Goal: Complete application form: Complete application form

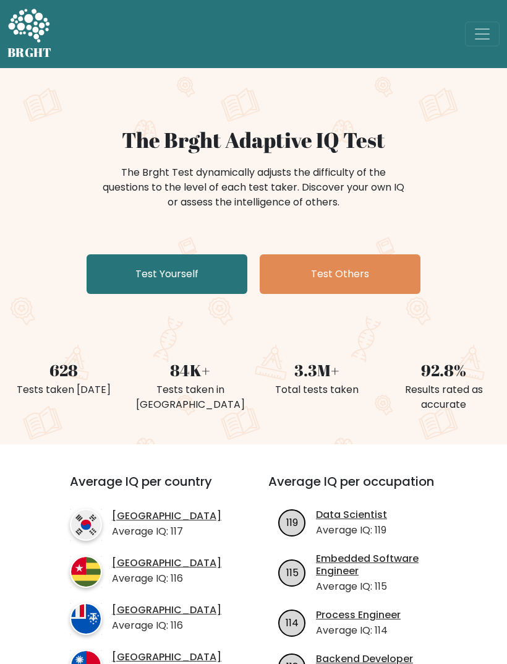
click at [202, 278] on link "Test Yourself" at bounding box center [167, 274] width 161 height 40
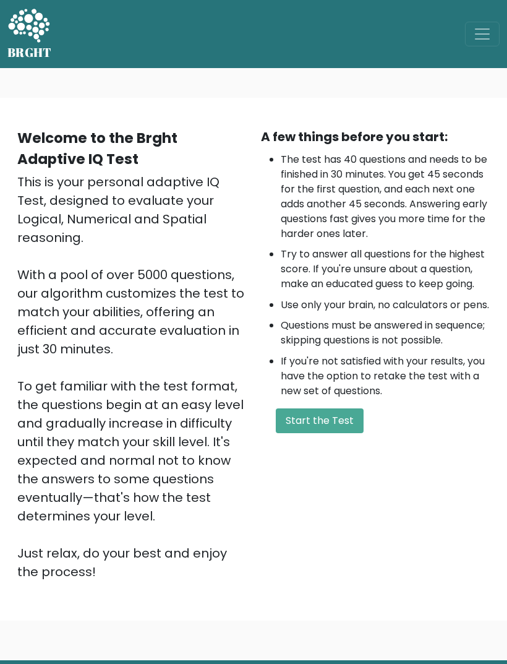
click at [343, 433] on button "Start the Test" at bounding box center [320, 420] width 88 height 25
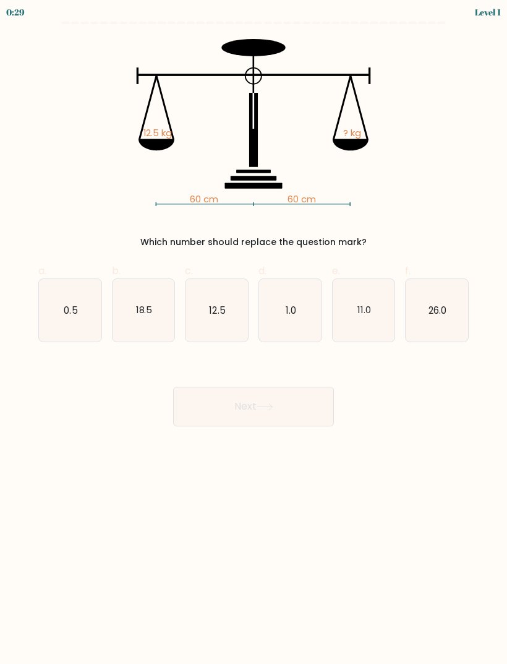
click at [214, 310] on text "12.5" at bounding box center [218, 309] width 16 height 13
click at [254, 332] on input "c. 12.5" at bounding box center [254, 336] width 1 height 8
radio input "true"
click at [278, 411] on button "Next" at bounding box center [253, 407] width 161 height 40
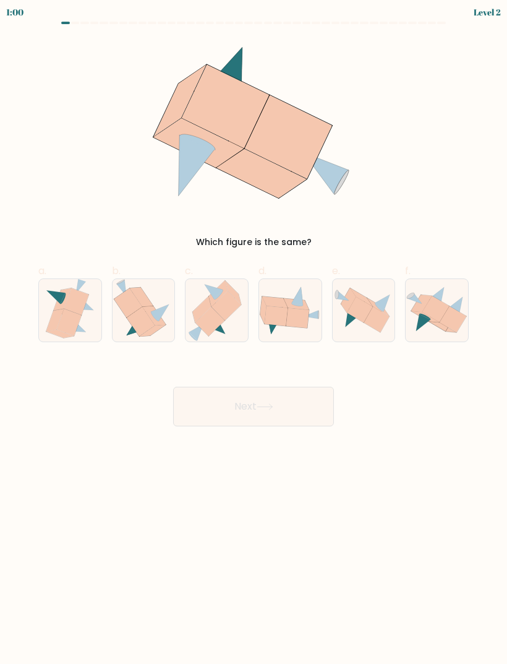
click at [294, 316] on icon at bounding box center [297, 318] width 23 height 20
click at [254, 332] on input "d." at bounding box center [254, 336] width 1 height 8
radio input "true"
click at [309, 413] on button "Next" at bounding box center [253, 407] width 161 height 40
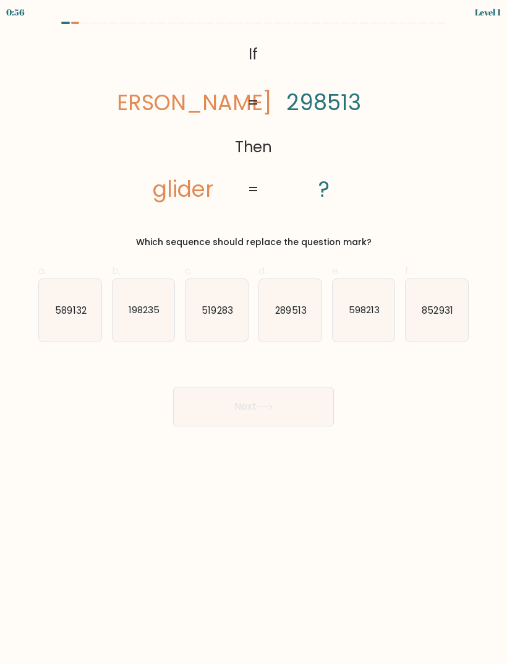
click at [435, 313] on text "852931" at bounding box center [437, 309] width 31 height 13
click at [254, 332] on input "f. 852931" at bounding box center [254, 336] width 1 height 8
radio input "true"
click at [302, 411] on button "Next" at bounding box center [253, 407] width 161 height 40
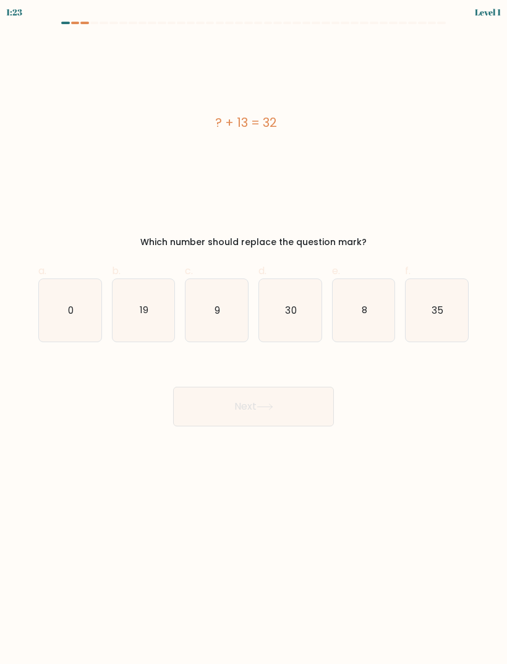
click at [151, 306] on icon "19" at bounding box center [144, 310] width 62 height 62
click at [254, 332] on input "b. 19" at bounding box center [254, 336] width 1 height 8
radio input "true"
click at [204, 413] on button "Next" at bounding box center [253, 407] width 161 height 40
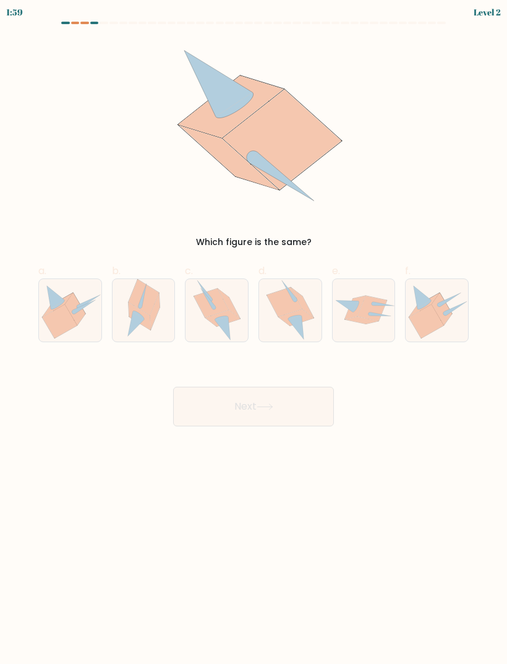
click at [140, 314] on icon at bounding box center [140, 316] width 22 height 28
click at [254, 332] on input "b." at bounding box center [254, 336] width 1 height 8
radio input "true"
click at [278, 317] on icon at bounding box center [284, 302] width 35 height 30
click at [254, 332] on input "d." at bounding box center [254, 336] width 1 height 8
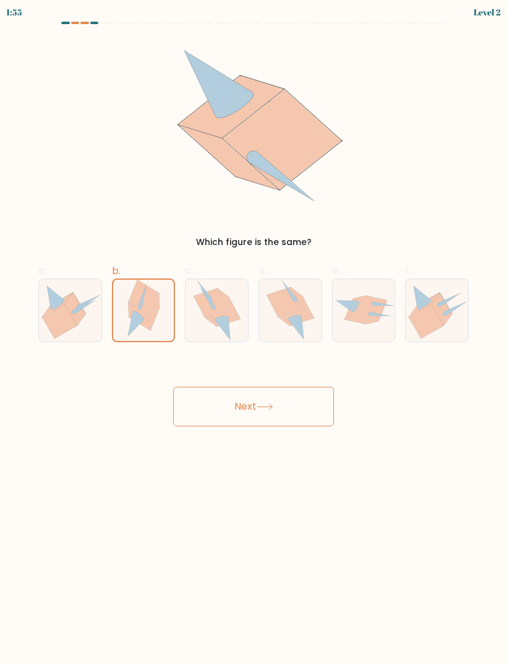
radio input "true"
click at [229, 413] on button "Next" at bounding box center [253, 407] width 161 height 40
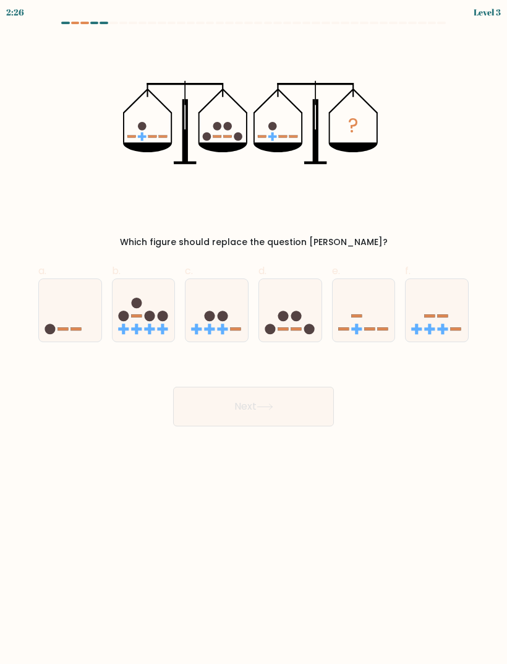
click at [288, 321] on icon at bounding box center [290, 310] width 62 height 51
click at [254, 332] on input "d." at bounding box center [254, 336] width 1 height 8
radio input "true"
click at [232, 411] on button "Next" at bounding box center [253, 407] width 161 height 40
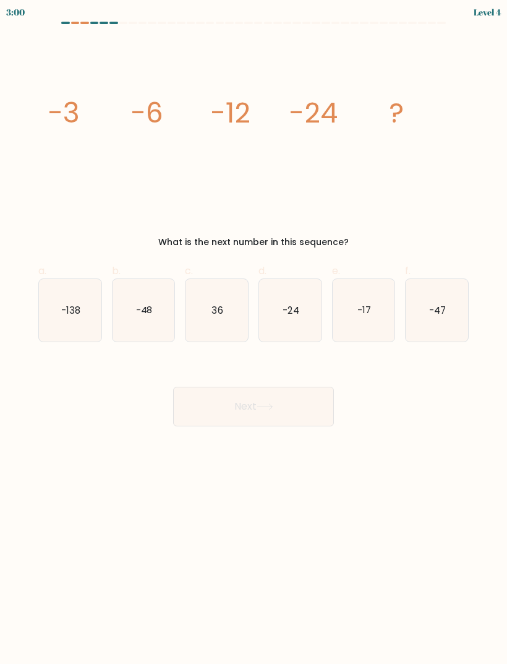
click at [158, 304] on icon "-48" at bounding box center [144, 310] width 62 height 62
click at [254, 332] on input "b. -48" at bounding box center [254, 336] width 1 height 8
radio input "true"
click at [234, 413] on button "Next" at bounding box center [253, 407] width 161 height 40
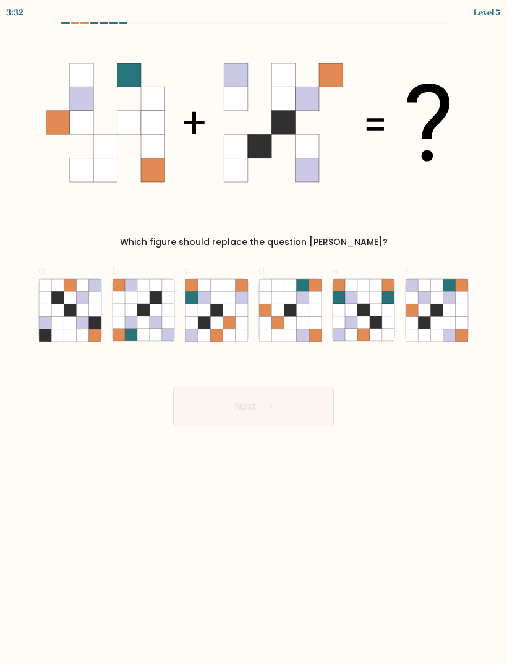
click at [439, 324] on icon at bounding box center [437, 322] width 12 height 12
click at [254, 332] on input "f." at bounding box center [254, 336] width 1 height 8
radio input "true"
click at [286, 395] on button "Next" at bounding box center [253, 407] width 161 height 40
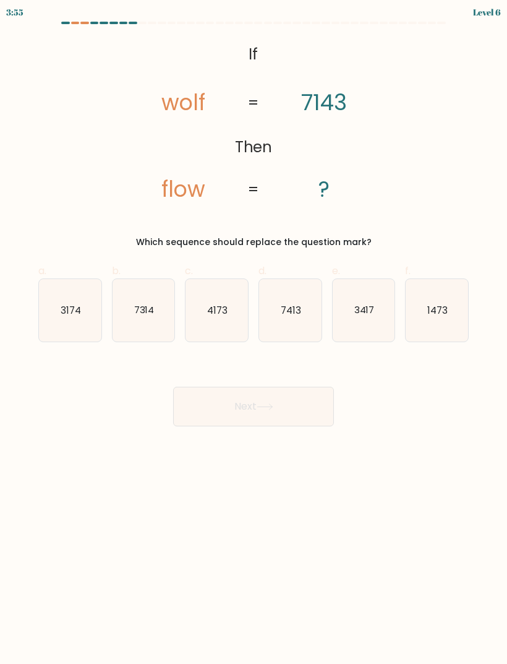
click at [53, 322] on icon "3174" at bounding box center [70, 310] width 62 height 62
click at [254, 332] on input "a. 3174" at bounding box center [254, 336] width 1 height 8
radio input "true"
click at [251, 418] on button "Next" at bounding box center [253, 407] width 161 height 40
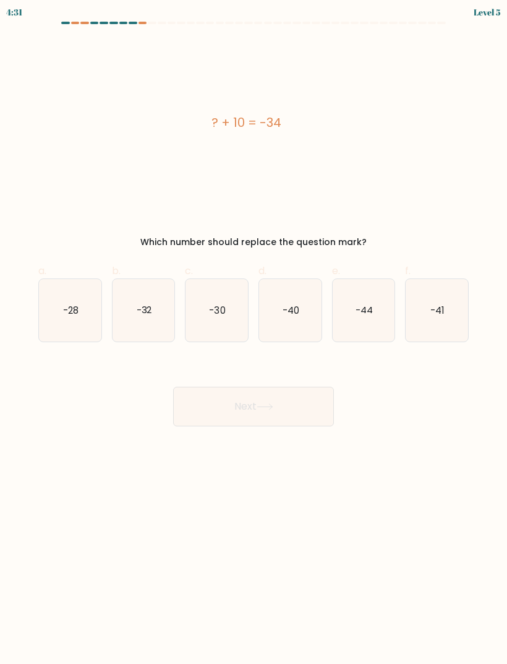
click at [375, 315] on icon "-44" at bounding box center [364, 310] width 62 height 62
click at [254, 332] on input "e. -44" at bounding box center [254, 336] width 1 height 8
radio input "true"
click at [255, 418] on button "Next" at bounding box center [253, 407] width 161 height 40
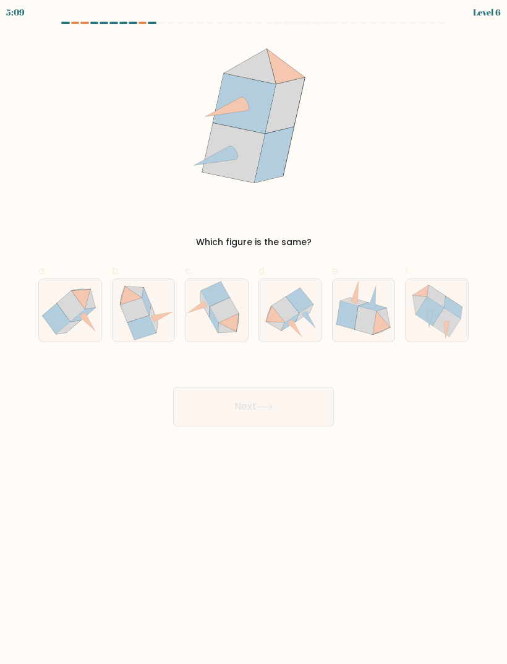
click at [314, 304] on icon at bounding box center [290, 310] width 62 height 56
click at [254, 332] on input "d." at bounding box center [254, 336] width 1 height 8
radio input "true"
click at [257, 394] on button "Next" at bounding box center [253, 407] width 161 height 40
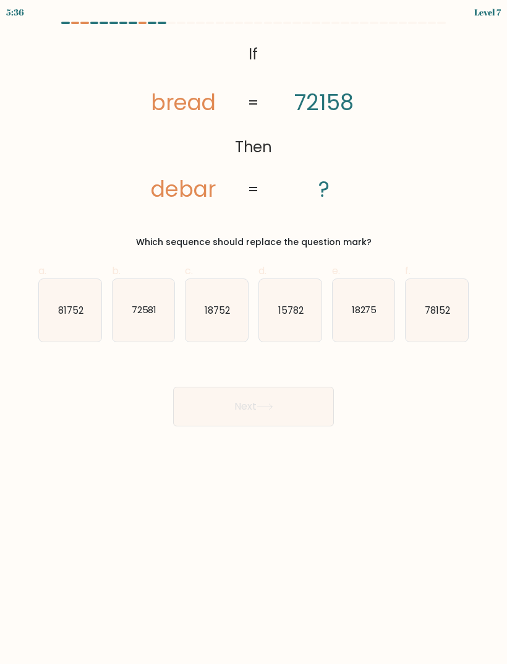
click at [67, 319] on icon "81752" at bounding box center [70, 310] width 62 height 62
click at [254, 332] on input "a. 81752" at bounding box center [254, 336] width 1 height 8
radio input "true"
click at [283, 388] on button "Next" at bounding box center [253, 407] width 161 height 40
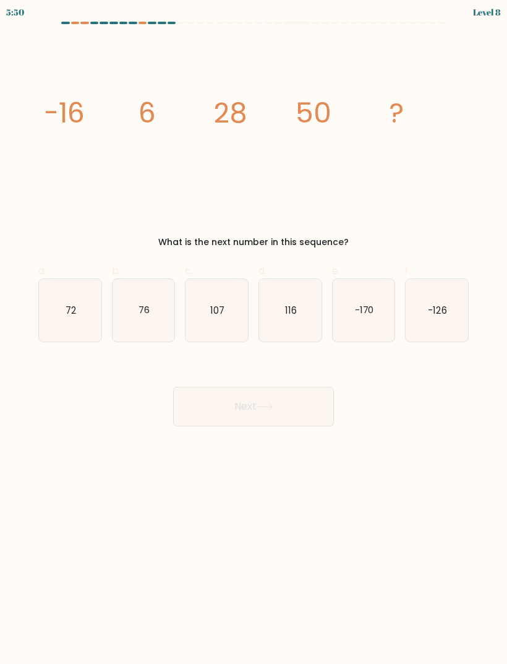
click at [65, 302] on icon "72" at bounding box center [70, 310] width 62 height 62
click at [254, 332] on input "a. 72" at bounding box center [254, 336] width 1 height 8
radio input "true"
click at [225, 408] on button "Next" at bounding box center [253, 407] width 161 height 40
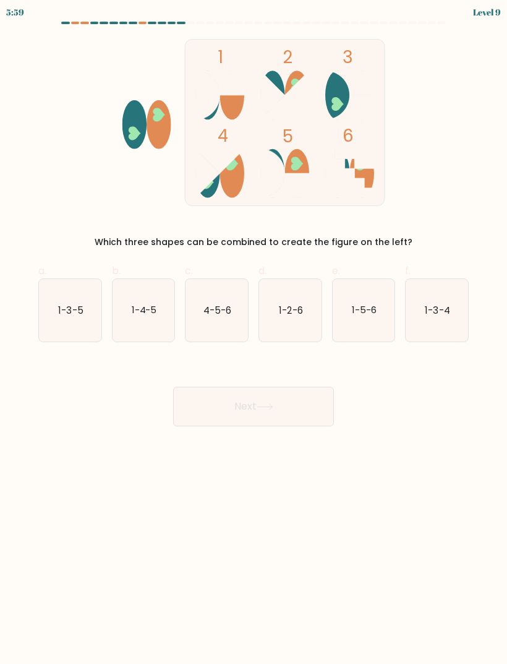
click at [66, 319] on icon "1-3-5" at bounding box center [70, 310] width 62 height 62
click at [254, 332] on input "a. 1-3-5" at bounding box center [254, 336] width 1 height 8
radio input "true"
click at [225, 413] on button "Next" at bounding box center [253, 407] width 161 height 40
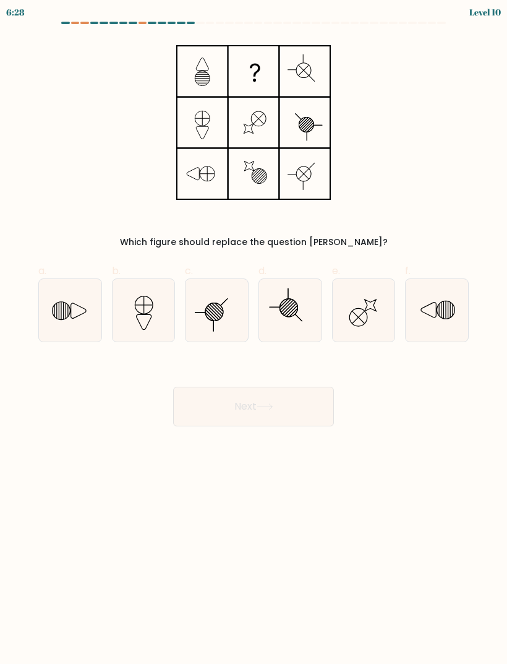
click at [291, 309] on line at bounding box center [291, 309] width 12 height 12
click at [254, 332] on input "d." at bounding box center [254, 336] width 1 height 8
radio input "true"
click at [267, 408] on icon at bounding box center [265, 406] width 17 height 7
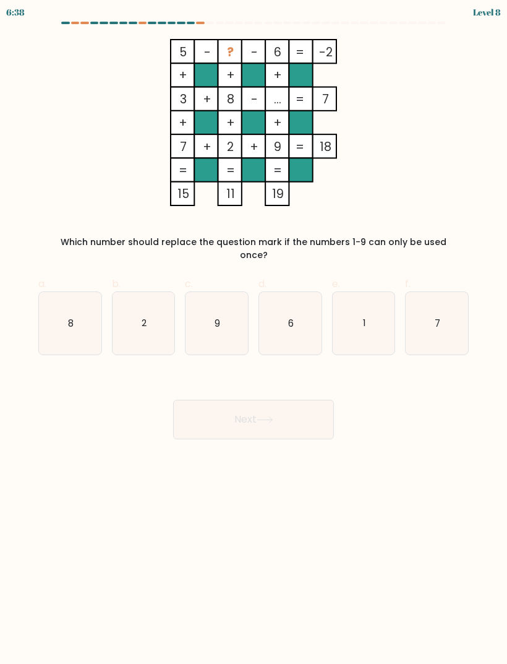
click at [407, 623] on body "6:38 Level 8" at bounding box center [253, 332] width 507 height 664
click at [384, 292] on icon "1" at bounding box center [364, 323] width 62 height 62
click at [254, 332] on input "e. 1" at bounding box center [254, 336] width 1 height 8
radio input "true"
click at [286, 405] on button "Next" at bounding box center [253, 420] width 161 height 40
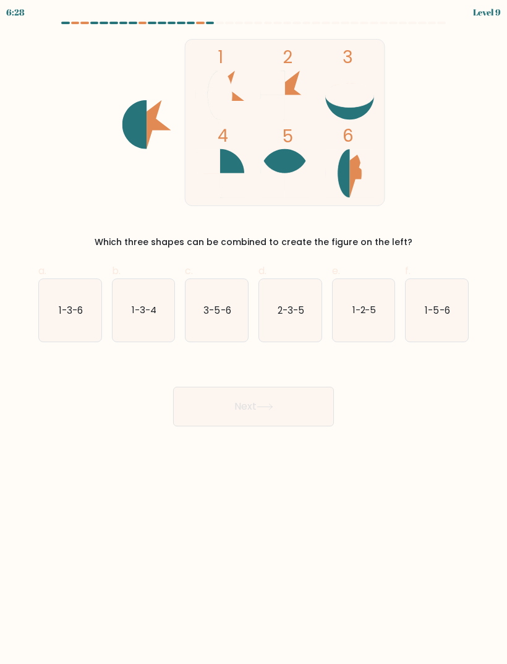
click at [67, 326] on icon "1-3-6" at bounding box center [70, 310] width 62 height 62
click at [254, 332] on input "a. 1-3-6" at bounding box center [254, 336] width 1 height 8
radio input "true"
click at [281, 413] on button "Next" at bounding box center [253, 407] width 161 height 40
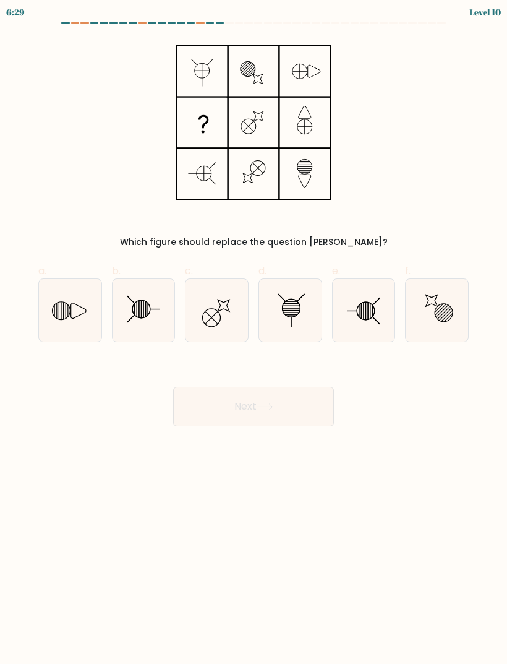
click at [381, 285] on icon at bounding box center [364, 310] width 62 height 62
click at [254, 332] on input "e." at bounding box center [254, 336] width 1 height 8
radio input "true"
click at [208, 409] on button "Next" at bounding box center [253, 407] width 161 height 40
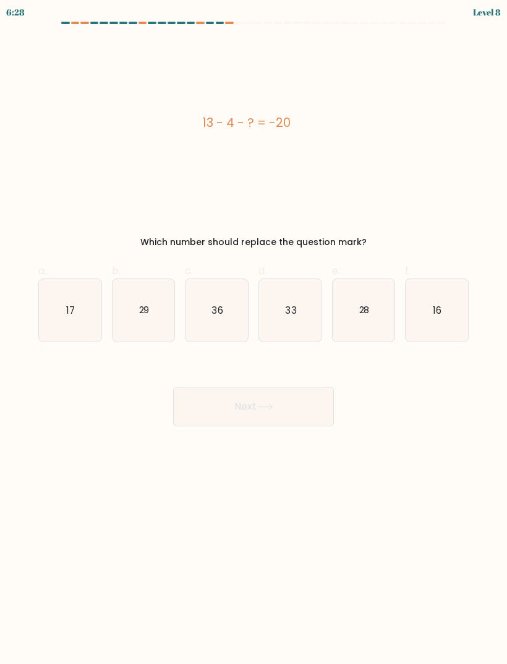
click at [209, 415] on button "Next" at bounding box center [253, 407] width 161 height 40
click at [53, 395] on div "Next" at bounding box center [253, 391] width 445 height 69
click at [62, 299] on icon "17" at bounding box center [70, 310] width 62 height 62
click at [254, 332] on input "a. 17" at bounding box center [254, 336] width 1 height 8
radio input "true"
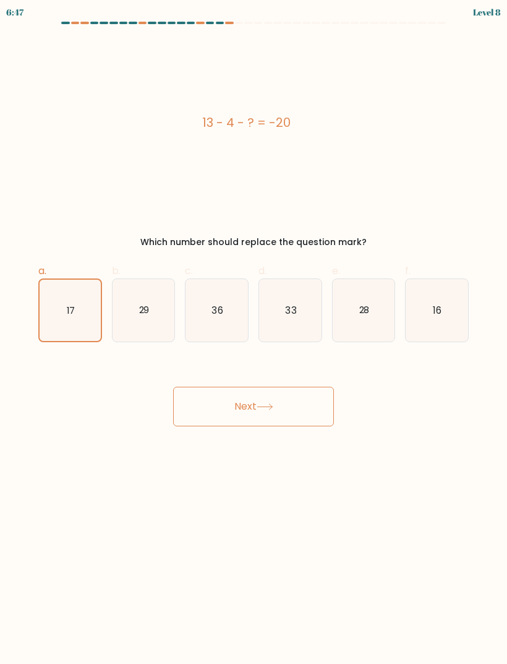
click at [298, 408] on button "Next" at bounding box center [253, 407] width 161 height 40
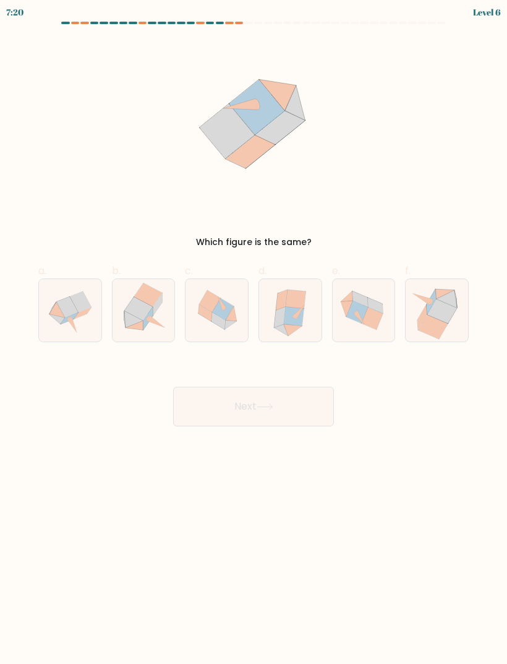
click at [64, 303] on icon at bounding box center [67, 306] width 22 height 21
click at [254, 332] on input "a." at bounding box center [254, 336] width 1 height 8
radio input "true"
click at [283, 410] on button "Next" at bounding box center [253, 407] width 161 height 40
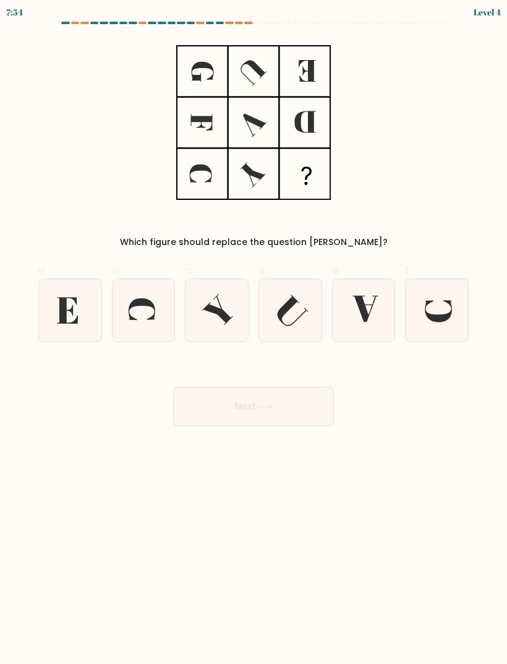
click at [357, 315] on icon at bounding box center [364, 310] width 62 height 62
click at [254, 332] on input "e." at bounding box center [254, 336] width 1 height 8
radio input "true"
click at [281, 403] on button "Next" at bounding box center [253, 407] width 161 height 40
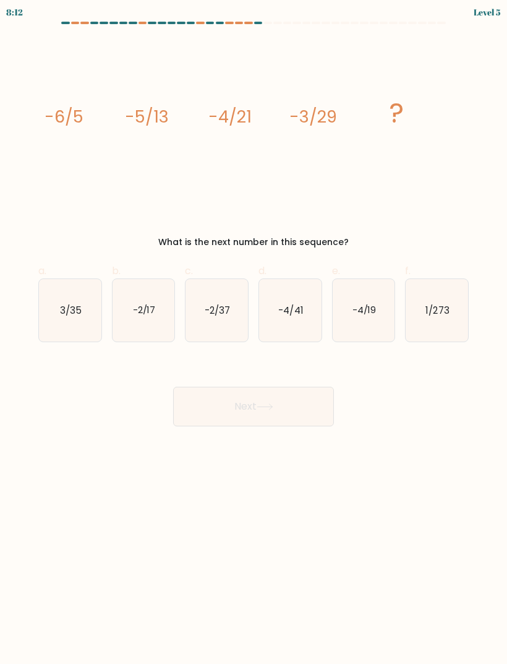
click at [228, 308] on text "-2/37" at bounding box center [217, 309] width 25 height 13
click at [254, 332] on input "c. -2/37" at bounding box center [254, 336] width 1 height 8
radio input "true"
click at [301, 413] on button "Next" at bounding box center [253, 407] width 161 height 40
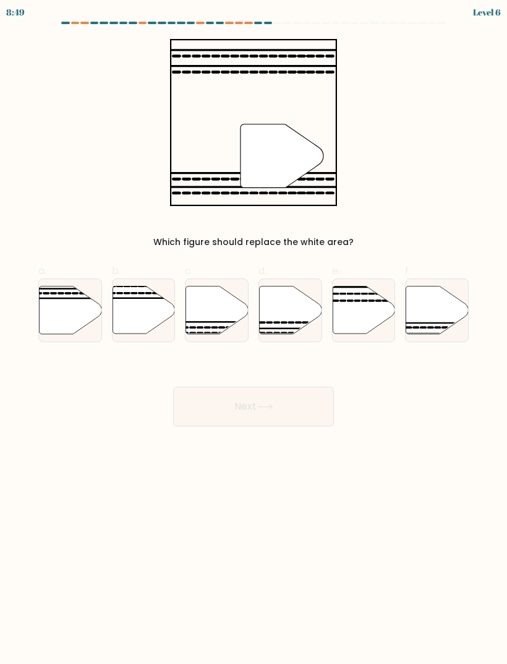
click at [430, 289] on icon at bounding box center [437, 310] width 62 height 48
click at [254, 332] on input "f." at bounding box center [254, 336] width 1 height 8
radio input "true"
click at [298, 410] on button "Next" at bounding box center [253, 407] width 161 height 40
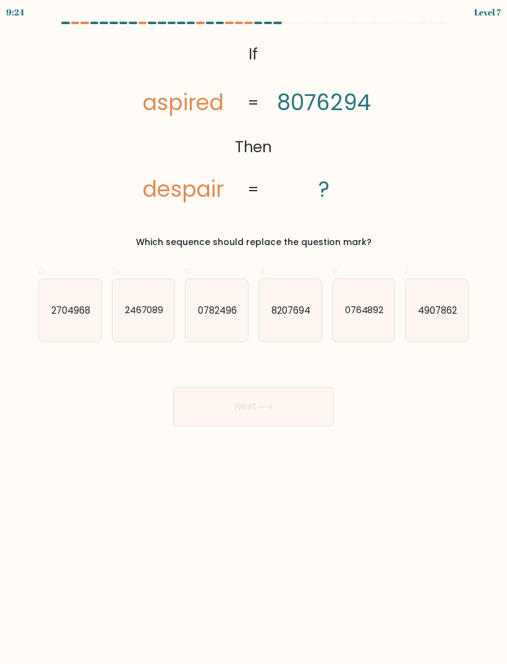
click at [431, 331] on icon "4907862" at bounding box center [437, 310] width 62 height 62
click at [254, 332] on input "f. 4907862" at bounding box center [254, 336] width 1 height 8
radio input "true"
click at [239, 416] on button "Next" at bounding box center [253, 407] width 161 height 40
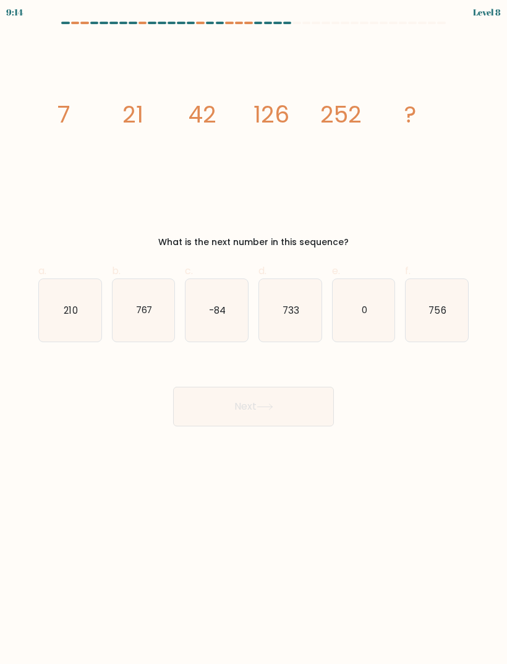
click at [148, 319] on icon "767" at bounding box center [144, 310] width 62 height 62
click at [254, 332] on input "b. 767" at bounding box center [254, 336] width 1 height 8
radio input "true"
click at [227, 407] on button "Next" at bounding box center [253, 407] width 161 height 40
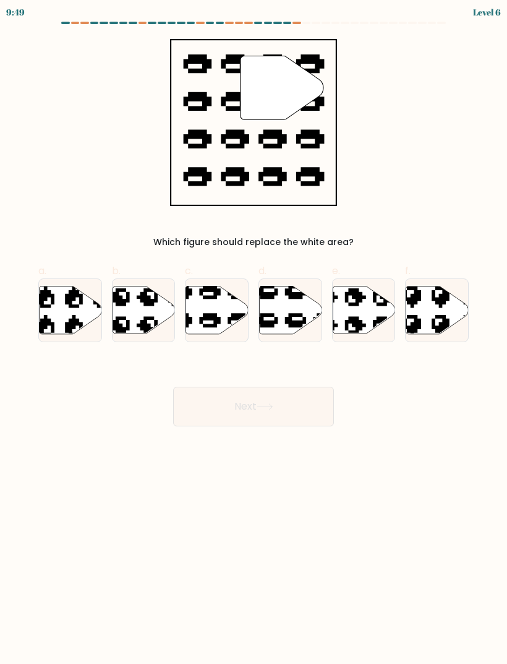
click at [354, 332] on icon at bounding box center [341, 283] width 106 height 102
click at [254, 332] on input "e." at bounding box center [254, 336] width 1 height 8
radio input "true"
click at [227, 398] on button "Next" at bounding box center [253, 407] width 161 height 40
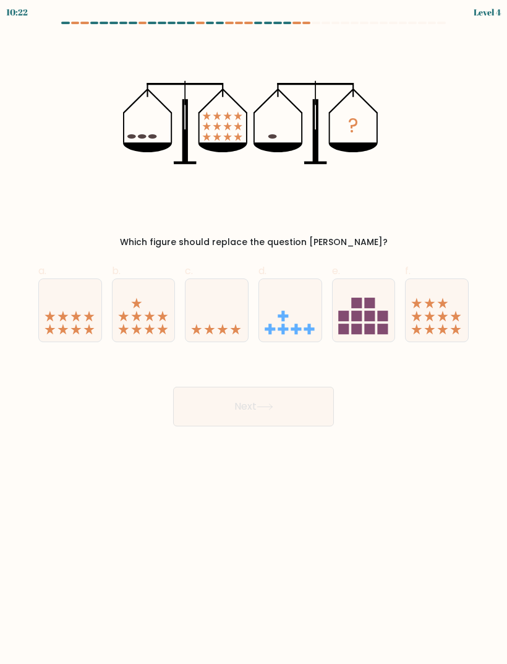
click at [191, 320] on icon at bounding box center [217, 310] width 62 height 51
click at [254, 332] on input "c." at bounding box center [254, 336] width 1 height 8
radio input "true"
click at [220, 432] on body "10:21 Level 4" at bounding box center [253, 332] width 507 height 664
click at [203, 402] on button "Next" at bounding box center [253, 407] width 161 height 40
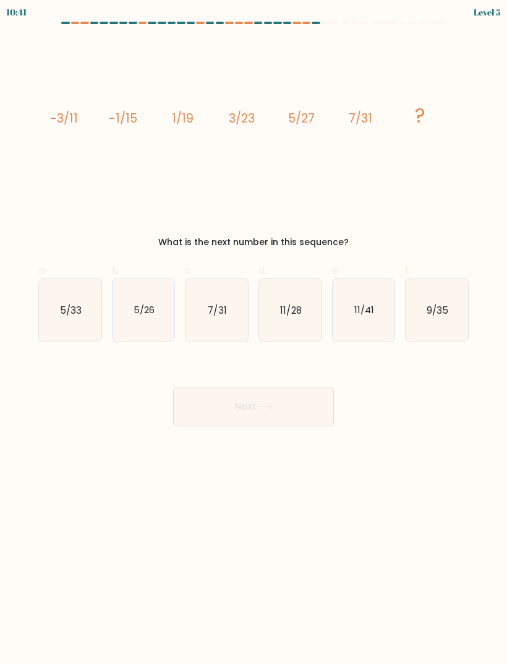
click at [433, 309] on text "9/35" at bounding box center [438, 309] width 22 height 13
click at [254, 332] on input "f. 9/35" at bounding box center [254, 336] width 1 height 8
radio input "true"
click at [302, 416] on button "Next" at bounding box center [253, 407] width 161 height 40
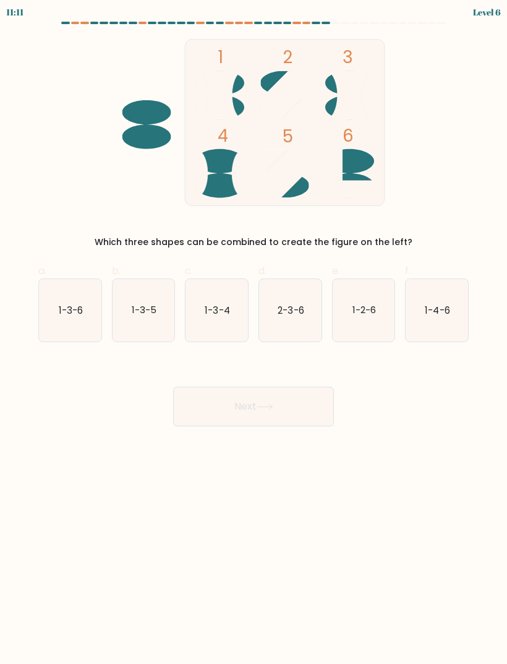
click at [215, 332] on icon "1-3-4" at bounding box center [217, 310] width 62 height 62
click at [254, 332] on input "c. 1-3-4" at bounding box center [254, 336] width 1 height 8
radio input "true"
click at [231, 419] on button "Next" at bounding box center [253, 407] width 161 height 40
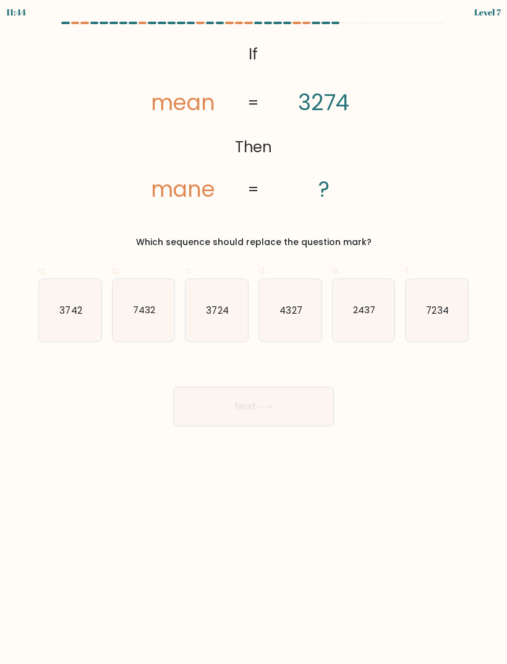
click at [72, 317] on icon "3742" at bounding box center [70, 310] width 62 height 62
click at [254, 332] on input "a. 3742" at bounding box center [254, 336] width 1 height 8
radio input "true"
click at [223, 418] on button "Next" at bounding box center [253, 407] width 161 height 40
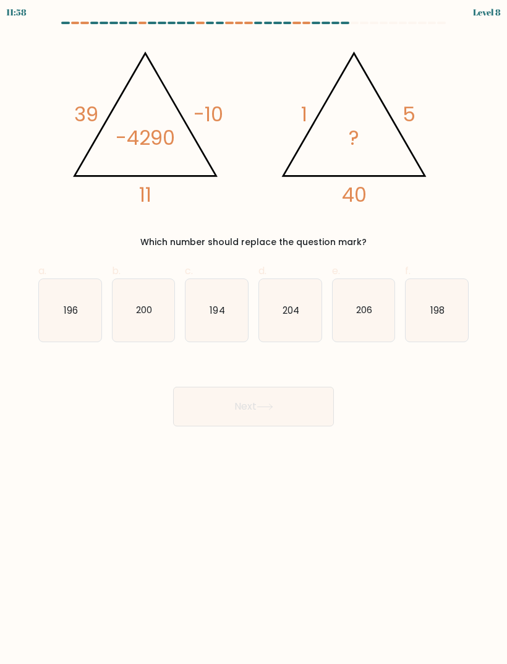
click at [140, 311] on text "200" at bounding box center [144, 309] width 16 height 13
click at [254, 332] on input "b. 200" at bounding box center [254, 336] width 1 height 8
radio input "true"
click at [215, 406] on button "Next" at bounding box center [253, 407] width 161 height 40
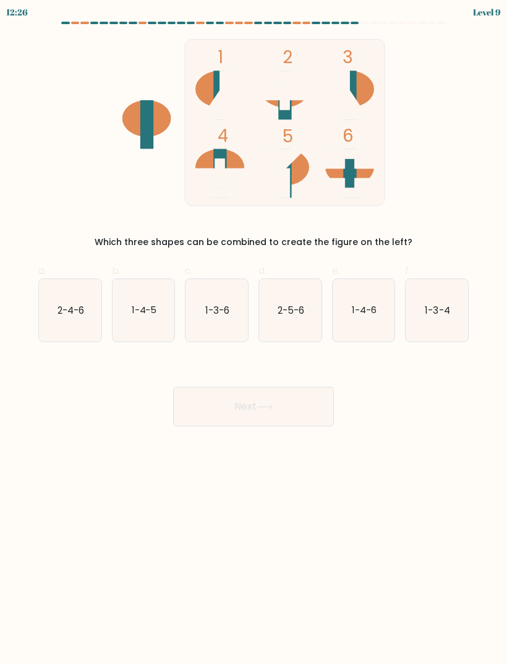
click at [64, 324] on icon "2-4-6" at bounding box center [70, 310] width 62 height 62
click at [254, 332] on input "a. 2-4-6" at bounding box center [254, 336] width 1 height 8
radio input "true"
click at [215, 414] on button "Next" at bounding box center [253, 407] width 161 height 40
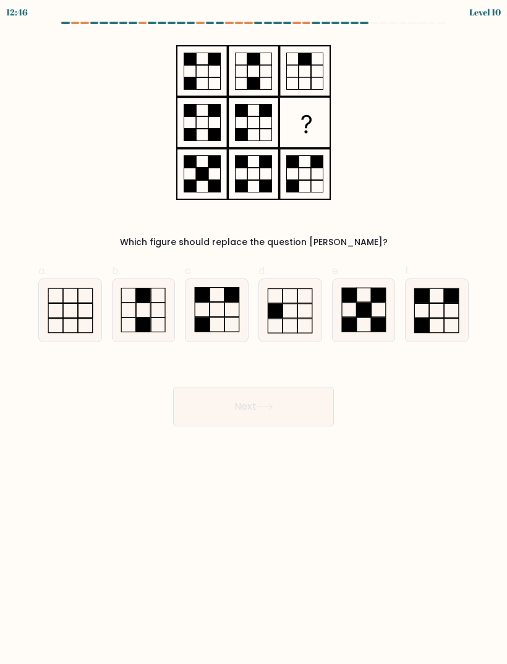
click at [129, 304] on icon at bounding box center [144, 310] width 62 height 62
click at [254, 332] on input "b." at bounding box center [254, 336] width 1 height 8
radio input "true"
click at [224, 403] on button "Next" at bounding box center [253, 407] width 161 height 40
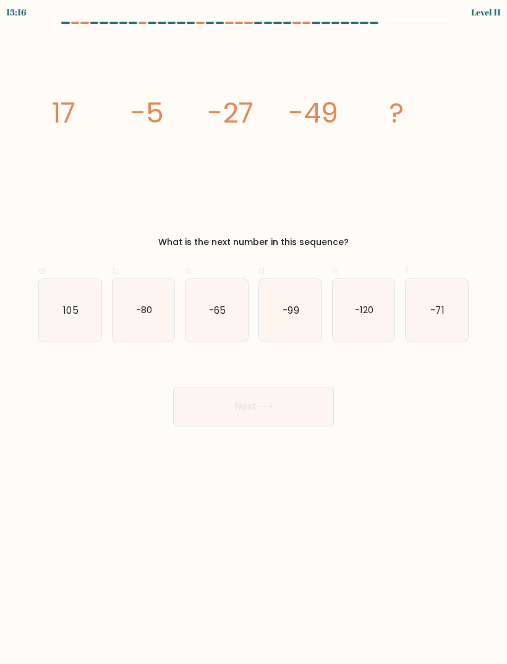
click at [217, 313] on text "-65" at bounding box center [217, 309] width 17 height 13
click at [254, 332] on input "c. -65" at bounding box center [254, 336] width 1 height 8
radio input "true"
click at [268, 416] on button "Next" at bounding box center [253, 407] width 161 height 40
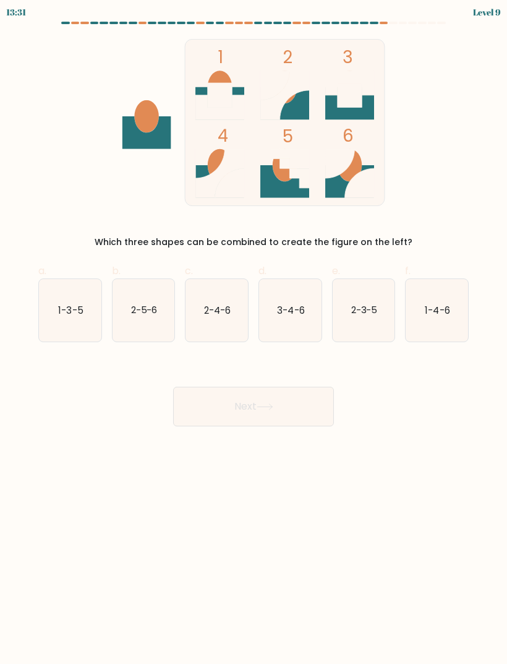
click at [426, 313] on text "1-4-6" at bounding box center [438, 309] width 25 height 13
click at [254, 332] on input "f. 1-4-6" at bounding box center [254, 336] width 1 height 8
radio input "true"
click at [284, 403] on button "Next" at bounding box center [253, 407] width 161 height 40
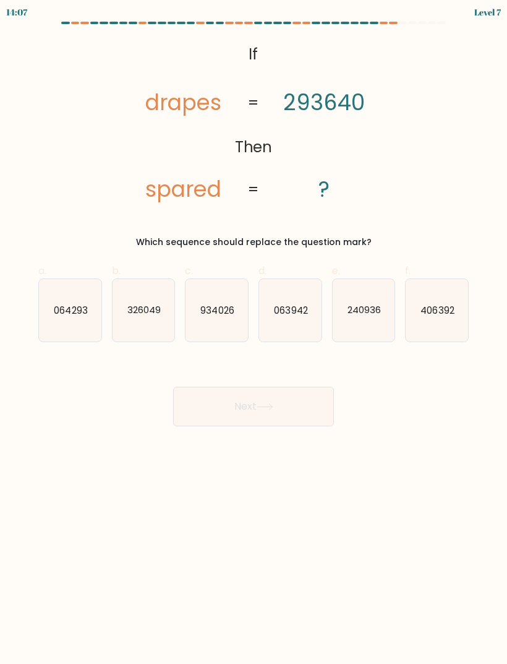
click at [65, 317] on icon "064293" at bounding box center [70, 310] width 62 height 62
click at [254, 332] on input "a. 064293" at bounding box center [254, 336] width 1 height 8
radio input "true"
click at [219, 407] on button "Next" at bounding box center [253, 407] width 161 height 40
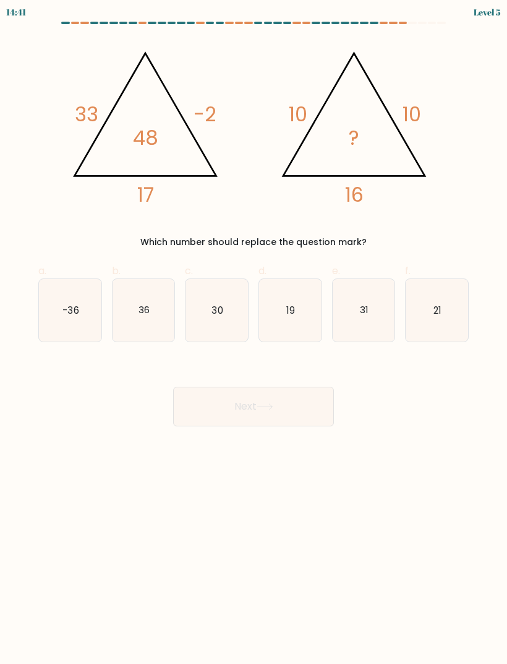
click at [135, 318] on icon "36" at bounding box center [144, 310] width 62 height 62
click at [254, 332] on input "b. 36" at bounding box center [254, 336] width 1 height 8
radio input "true"
click at [205, 417] on button "Next" at bounding box center [253, 407] width 161 height 40
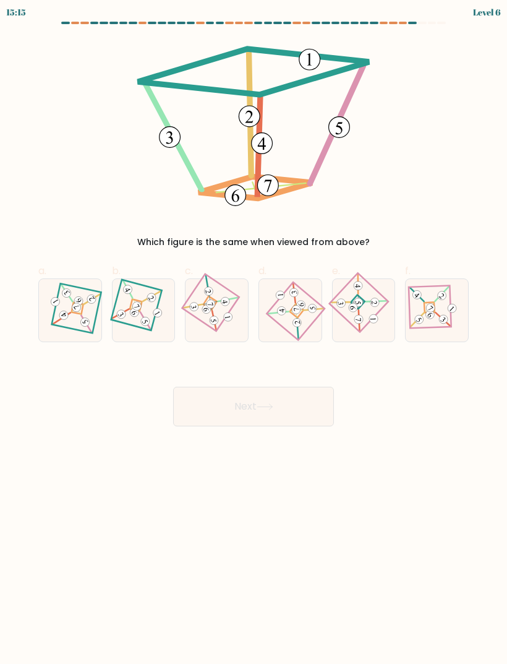
click at [207, 317] on icon at bounding box center [216, 310] width 43 height 50
click at [254, 332] on input "c." at bounding box center [254, 336] width 1 height 8
radio input "true"
click at [223, 409] on button "Next" at bounding box center [253, 407] width 161 height 40
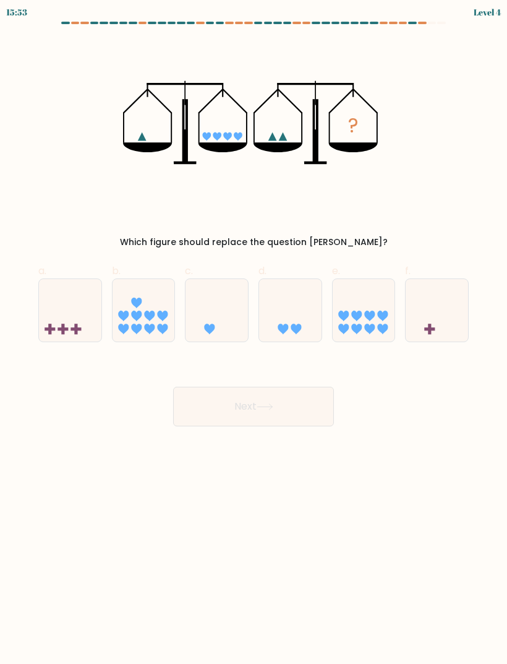
click at [358, 314] on icon at bounding box center [356, 316] width 11 height 11
click at [254, 332] on input "e." at bounding box center [254, 336] width 1 height 8
radio input "true"
click at [262, 420] on button "Next" at bounding box center [253, 407] width 161 height 40
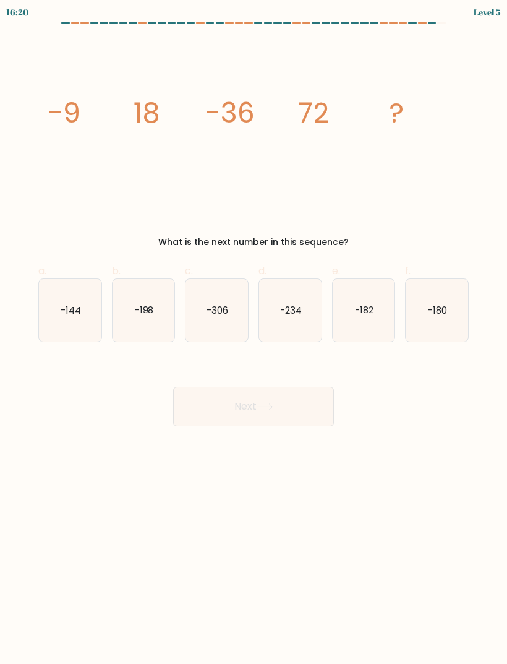
click at [73, 319] on icon "-144" at bounding box center [70, 310] width 62 height 62
click at [254, 332] on input "a. -144" at bounding box center [254, 336] width 1 height 8
radio input "true"
click at [317, 412] on button "Next" at bounding box center [253, 407] width 161 height 40
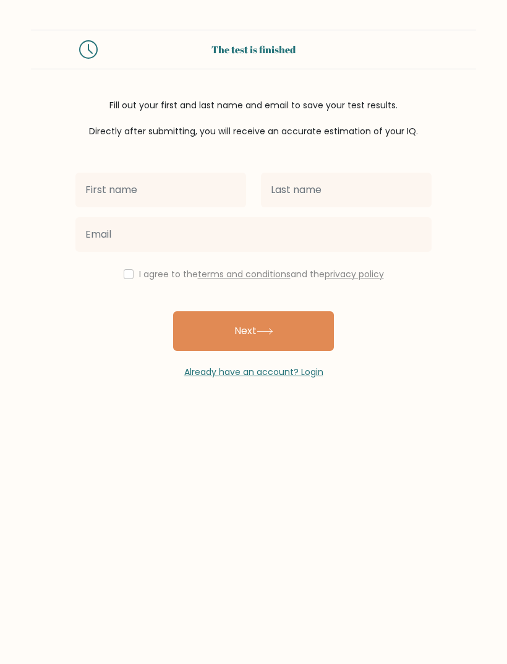
click at [107, 194] on input "text" at bounding box center [160, 190] width 171 height 35
type input "[PERSON_NAME]"
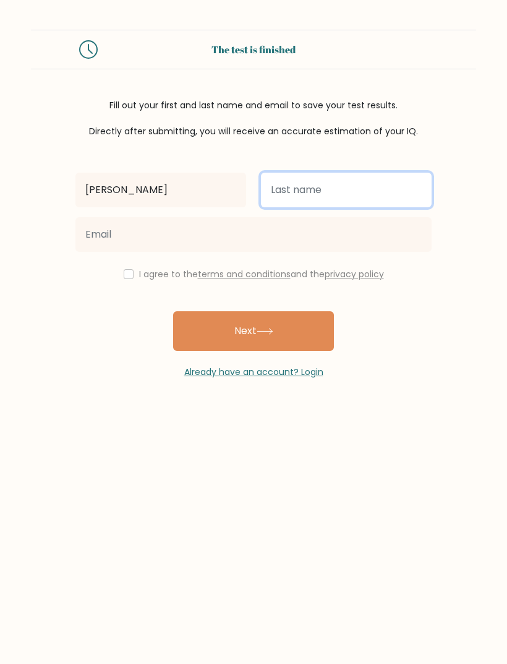
click at [367, 176] on input "text" at bounding box center [346, 190] width 171 height 35
type input "Gallagher"
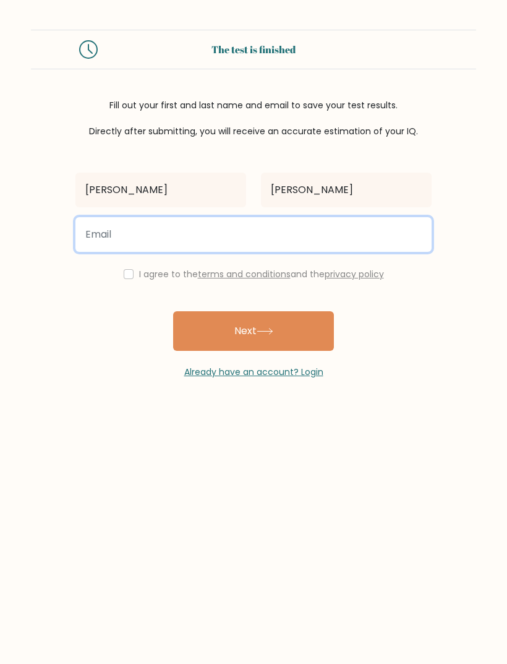
click at [294, 234] on input "email" at bounding box center [253, 234] width 356 height 35
type input "mildredgallagher69@gmail.com"
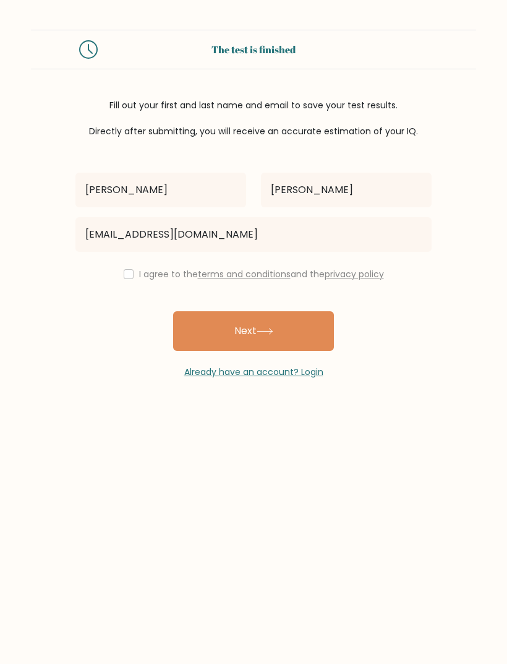
click at [298, 332] on button "Next" at bounding box center [253, 331] width 161 height 40
click at [127, 274] on input "checkbox" at bounding box center [129, 274] width 10 height 10
checkbox input "true"
click at [197, 326] on button "Next" at bounding box center [253, 331] width 161 height 40
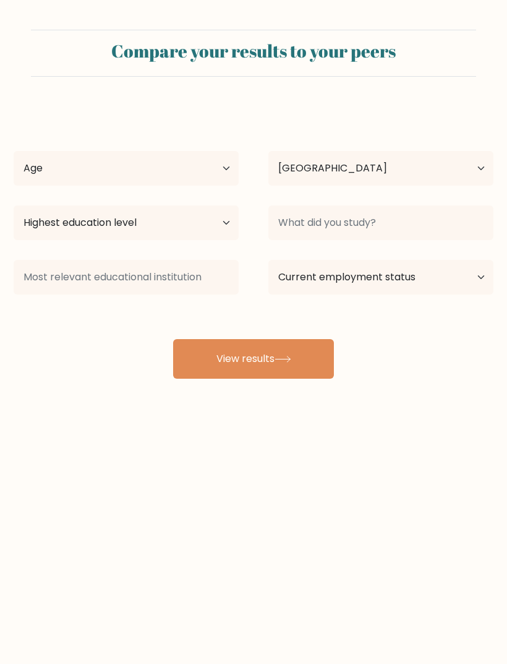
select select "GB"
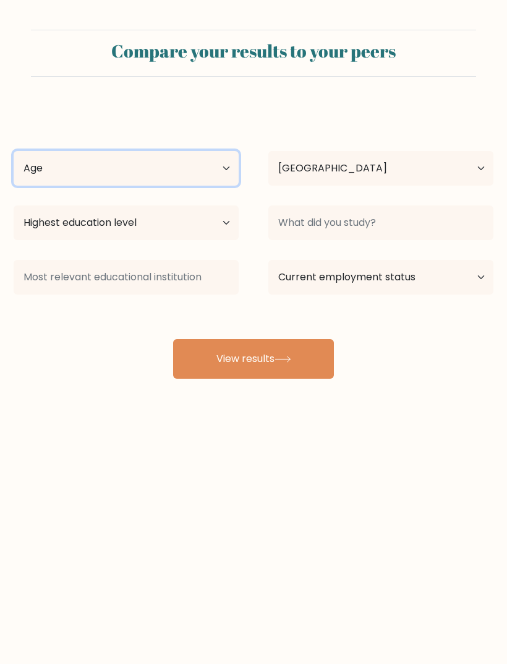
click at [53, 161] on select "Age Under [DEMOGRAPHIC_DATA] [DEMOGRAPHIC_DATA] [DEMOGRAPHIC_DATA] [DEMOGRAPHIC…" at bounding box center [126, 168] width 225 height 35
select select "min_18"
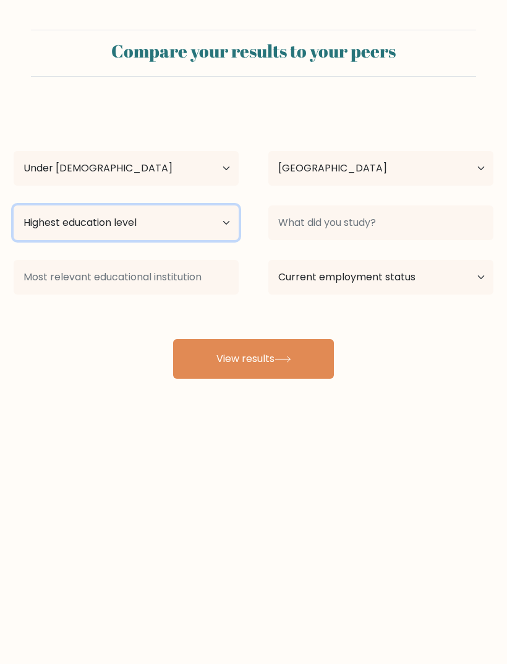
click at [56, 225] on select "Highest education level No schooling Primary Lower Secondary Upper Secondary Oc…" at bounding box center [126, 222] width 225 height 35
select select "no_schooling"
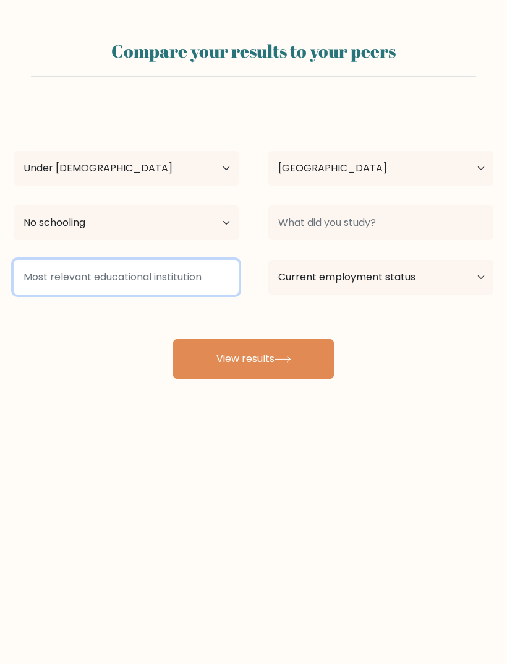
click at [65, 277] on input at bounding box center [126, 277] width 225 height 35
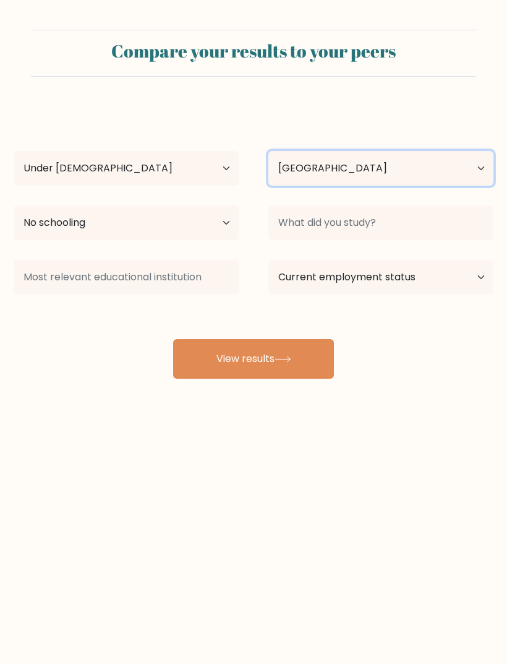
click at [479, 168] on select "Country Afghanistan Albania Algeria American Samoa Andorra Angola Anguilla Anta…" at bounding box center [380, 168] width 225 height 35
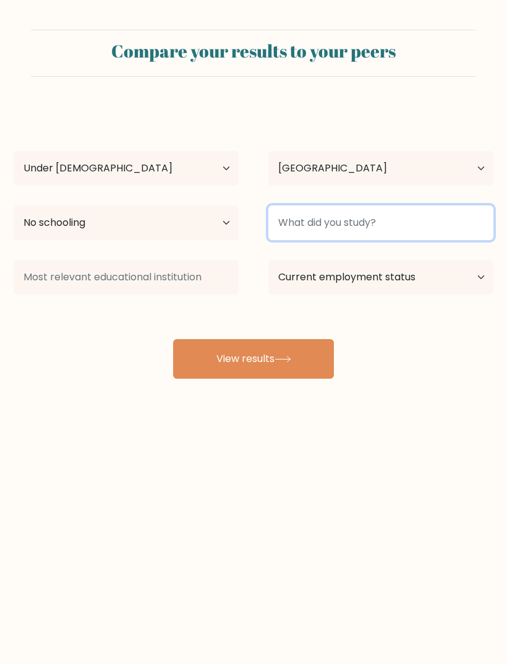
click at [479, 225] on input at bounding box center [380, 222] width 225 height 35
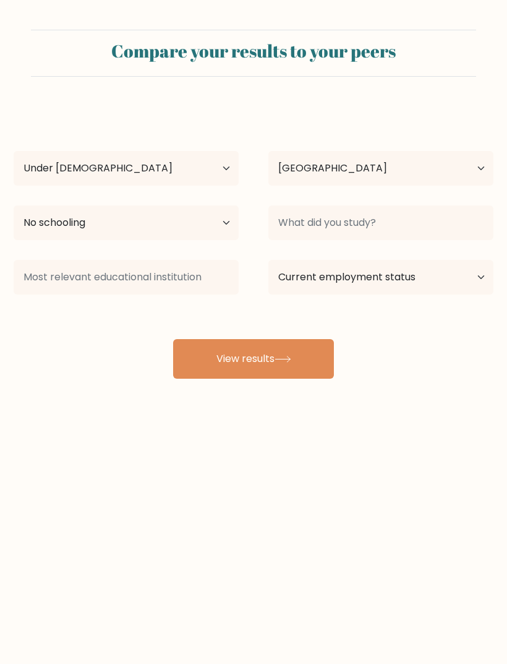
click at [422, 367] on div "Milliann Gallagher Age Under 18 years old 18-24 years old 25-34 years old 35-44…" at bounding box center [253, 242] width 495 height 272
click at [466, 279] on select "Current employment status Employed Student Retired Other / prefer not to answer" at bounding box center [380, 277] width 225 height 35
select select "student"
click at [312, 364] on button "View results" at bounding box center [253, 359] width 161 height 40
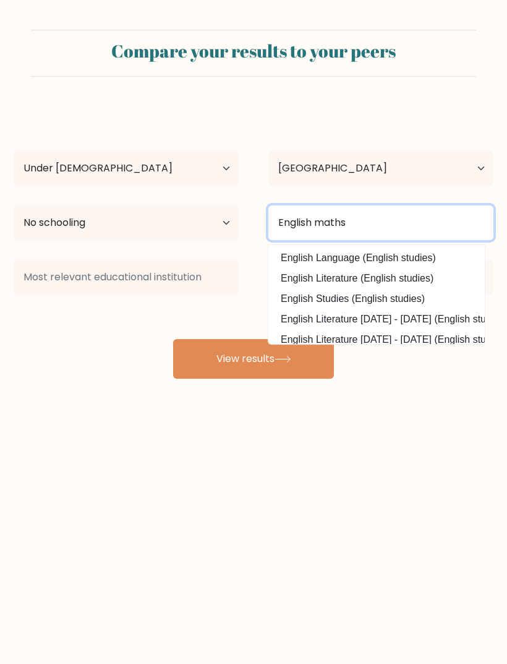
type input "English maths"
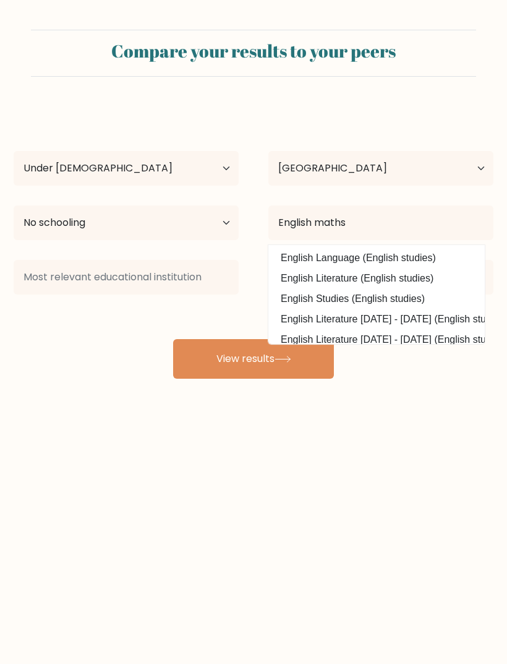
click at [309, 363] on button "View results" at bounding box center [253, 359] width 161 height 40
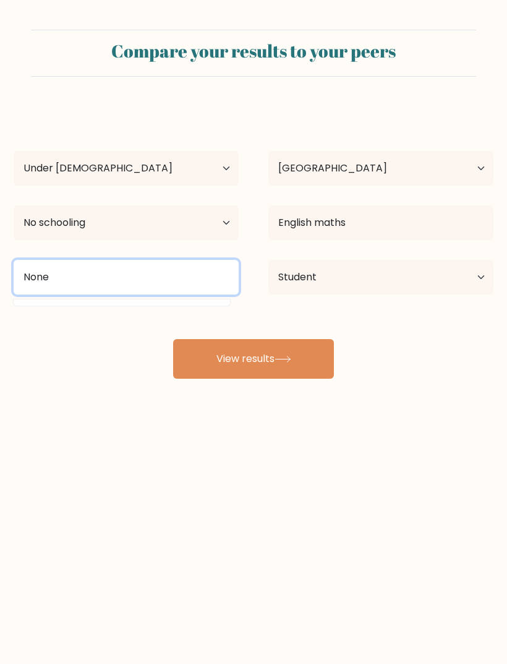
type input "None"
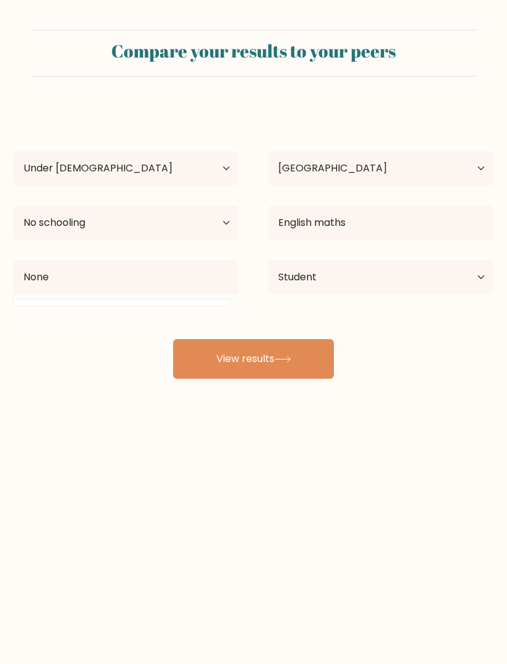
click at [294, 344] on button "View results" at bounding box center [253, 359] width 161 height 40
